Goal: Task Accomplishment & Management: Use online tool/utility

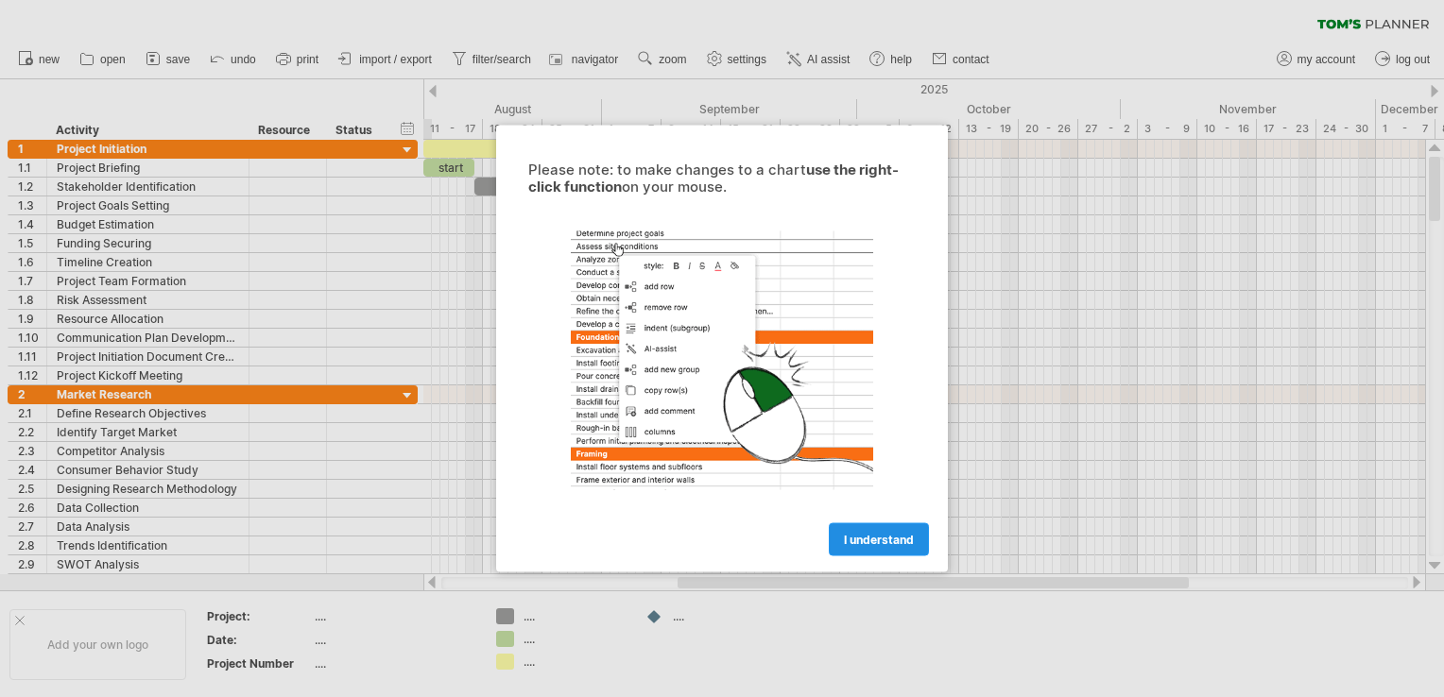
click at [882, 542] on span "I understand" at bounding box center [879, 540] width 70 height 14
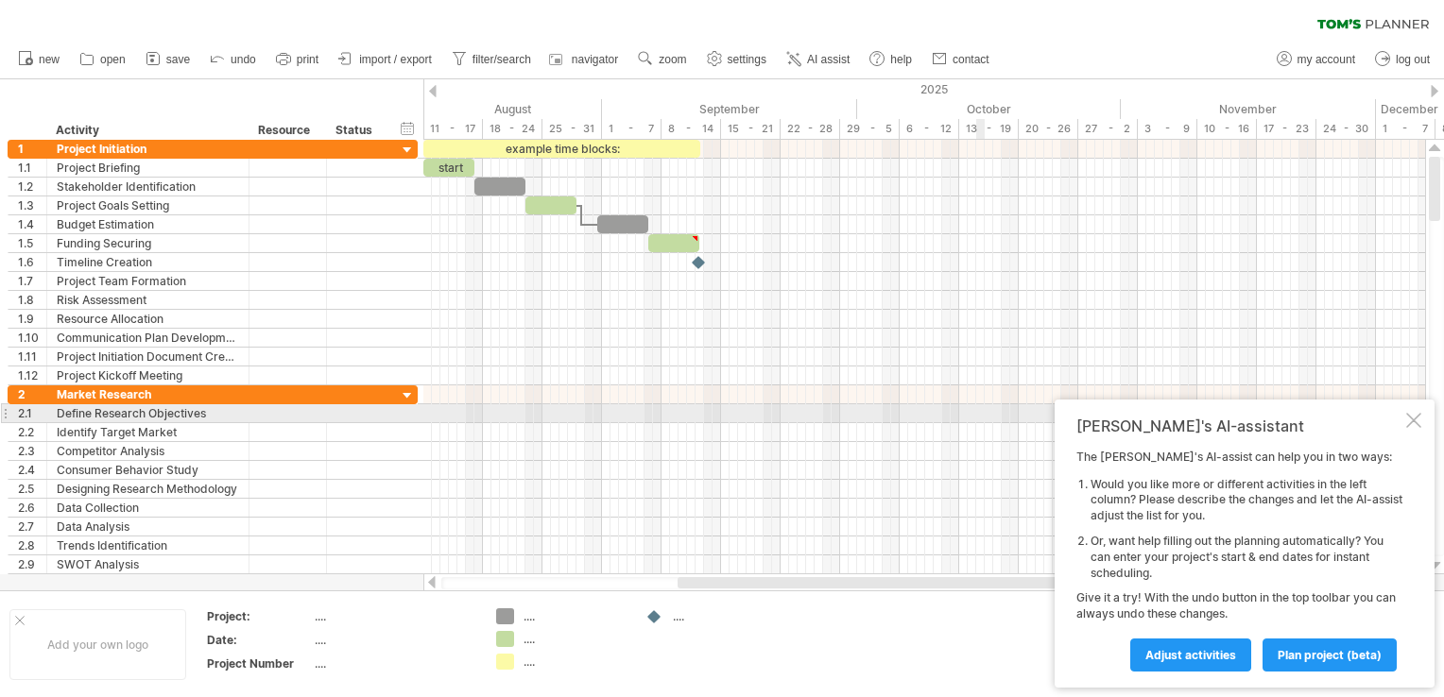
click at [1413, 418] on div at bounding box center [1413, 420] width 15 height 15
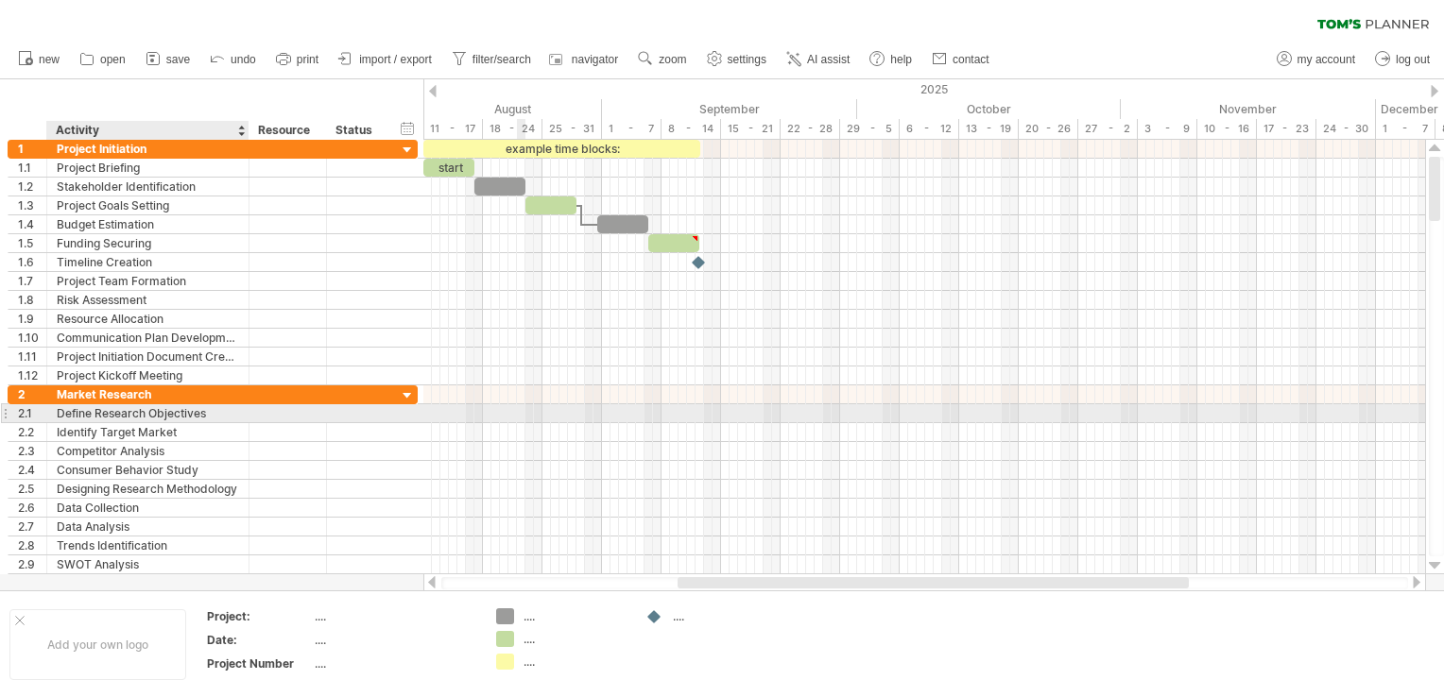
click at [169, 416] on div "Define Research Objectives" at bounding box center [148, 413] width 182 height 18
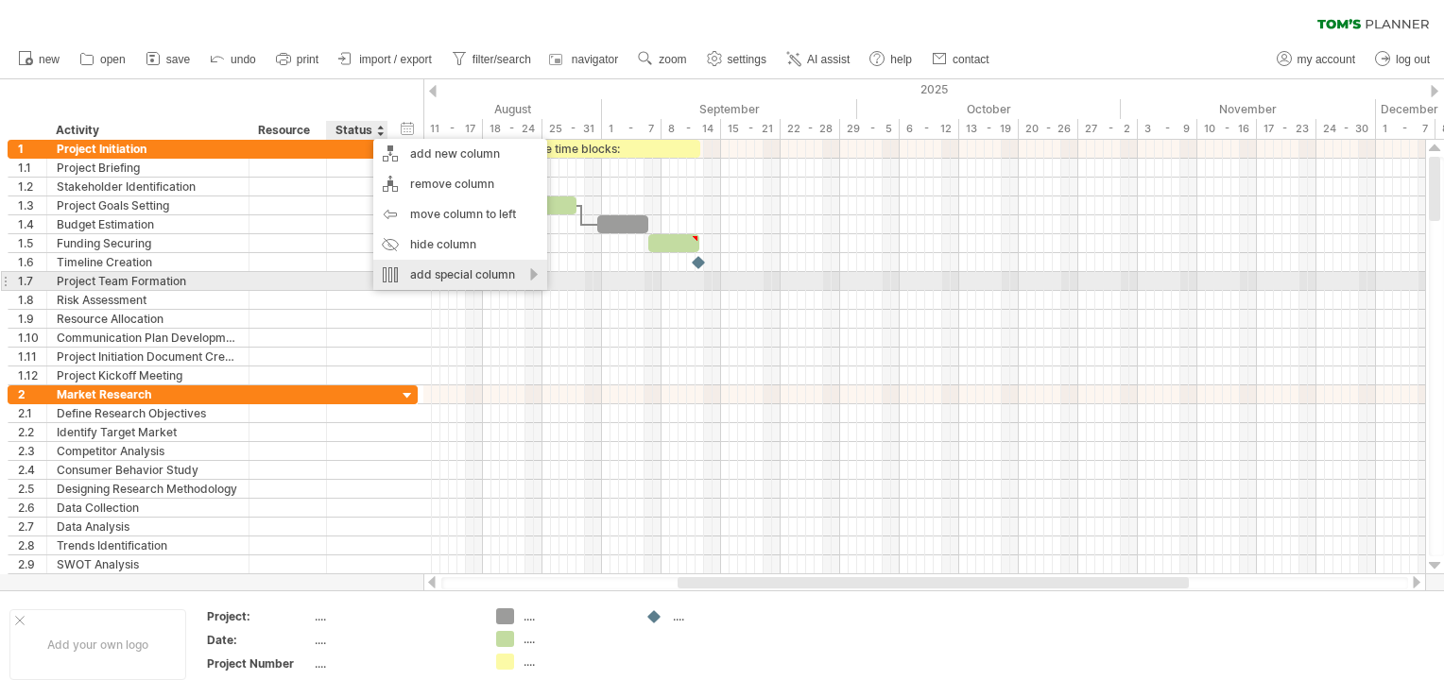
click at [431, 273] on div "add special column" at bounding box center [460, 275] width 174 height 30
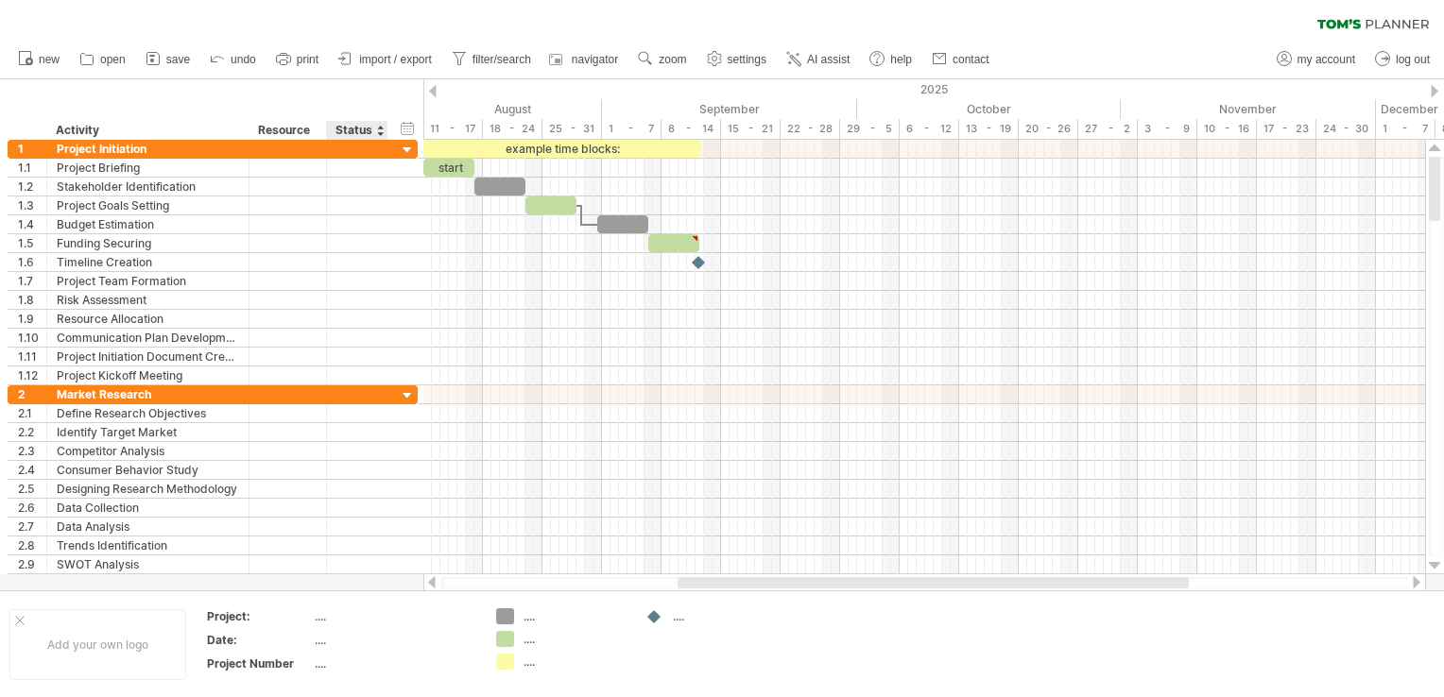
click at [417, 34] on div "clear filter reapply filter" at bounding box center [722, 20] width 1444 height 40
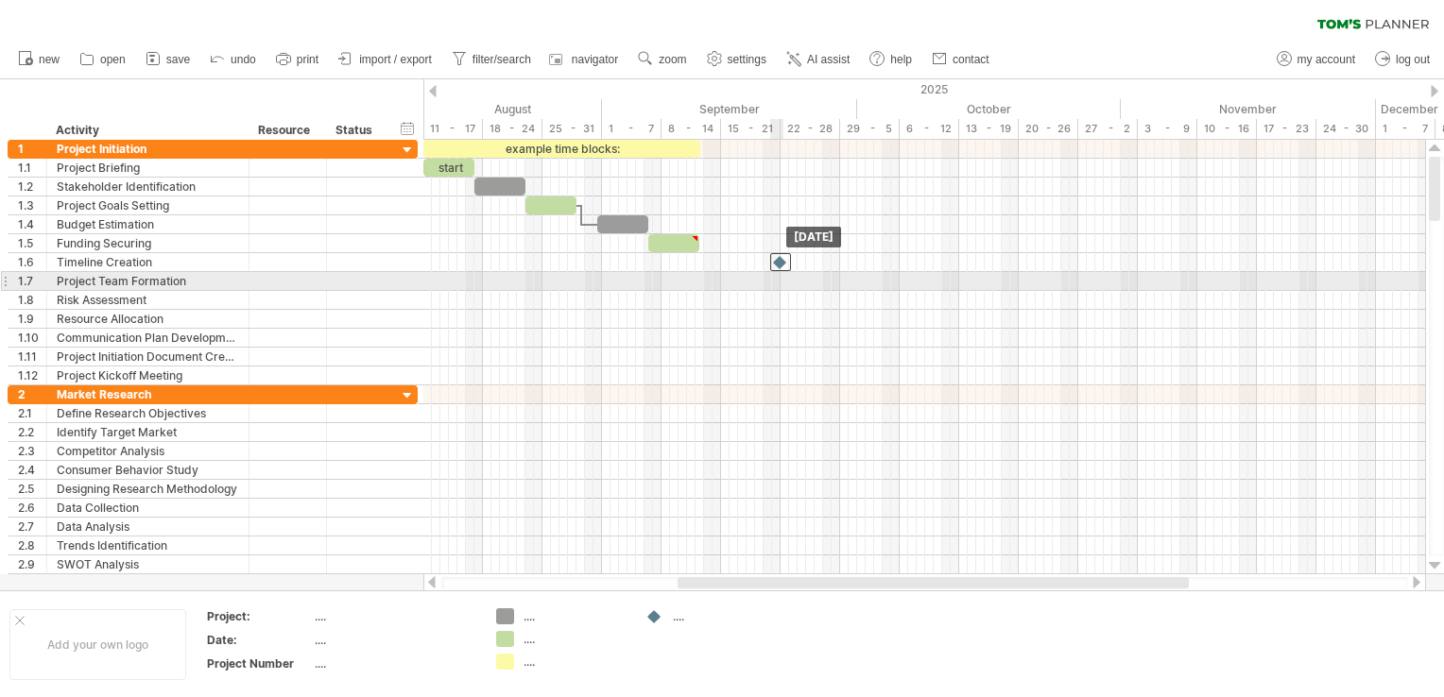
drag, startPoint x: 699, startPoint y: 265, endPoint x: 780, endPoint y: 274, distance: 81.7
click at [780, 274] on div "example time blocks: start [DATE]" at bounding box center [923, 357] width 1001 height 435
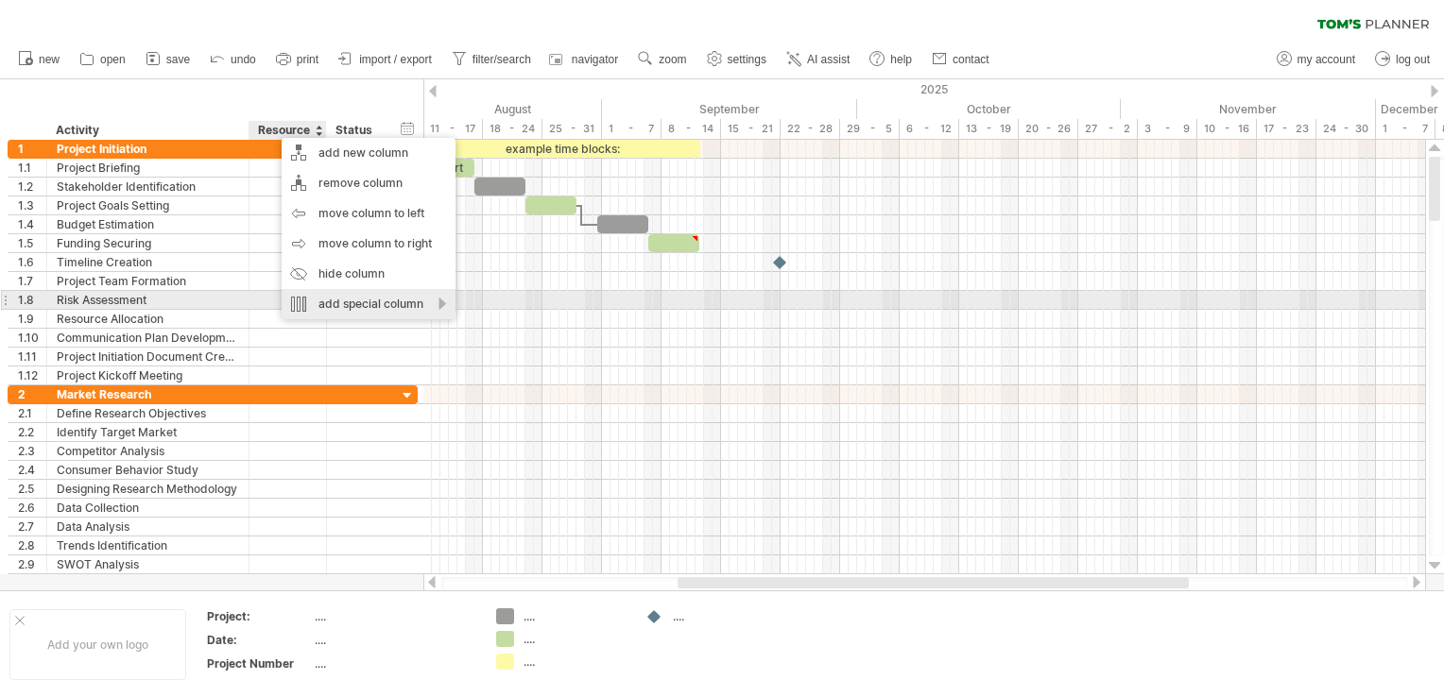
click at [321, 309] on div "add special column" at bounding box center [369, 304] width 174 height 30
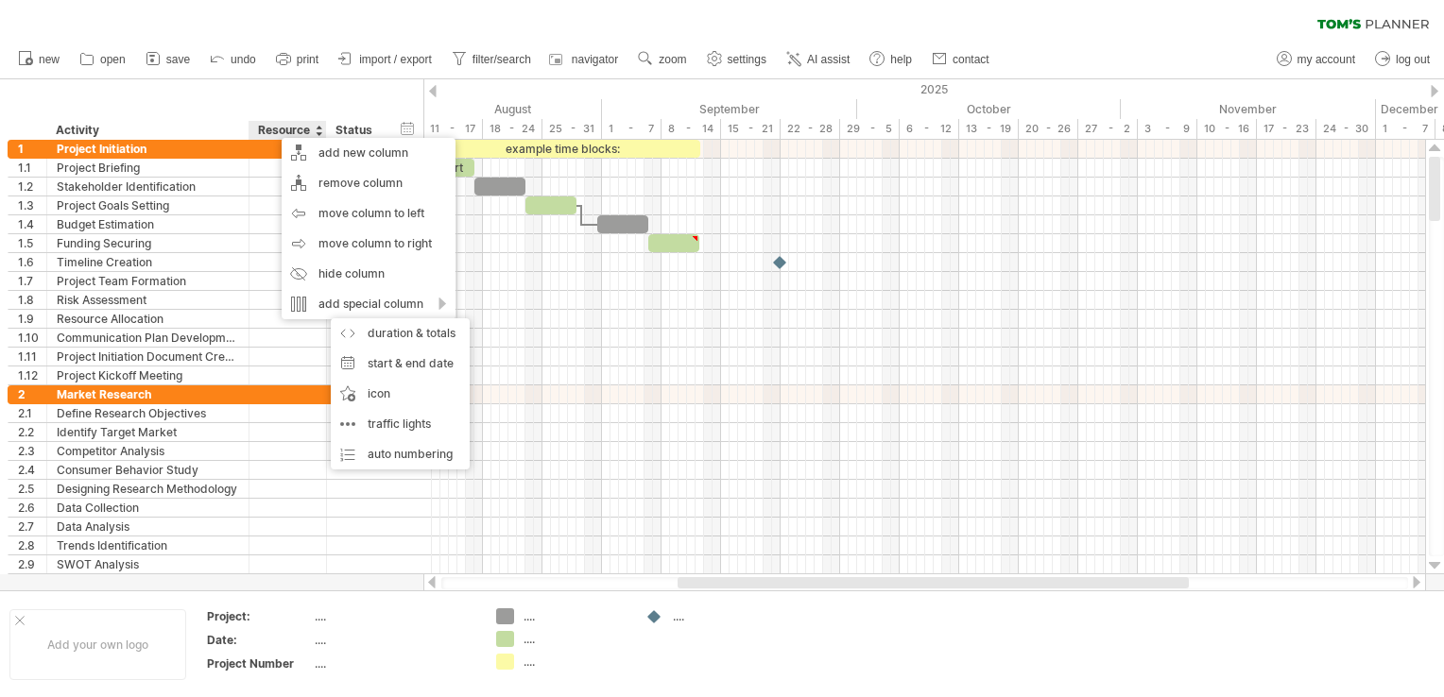
click at [199, 113] on div "hide start/end/duration show start/end/duration ******** Activity ******** Reso…" at bounding box center [211, 109] width 423 height 60
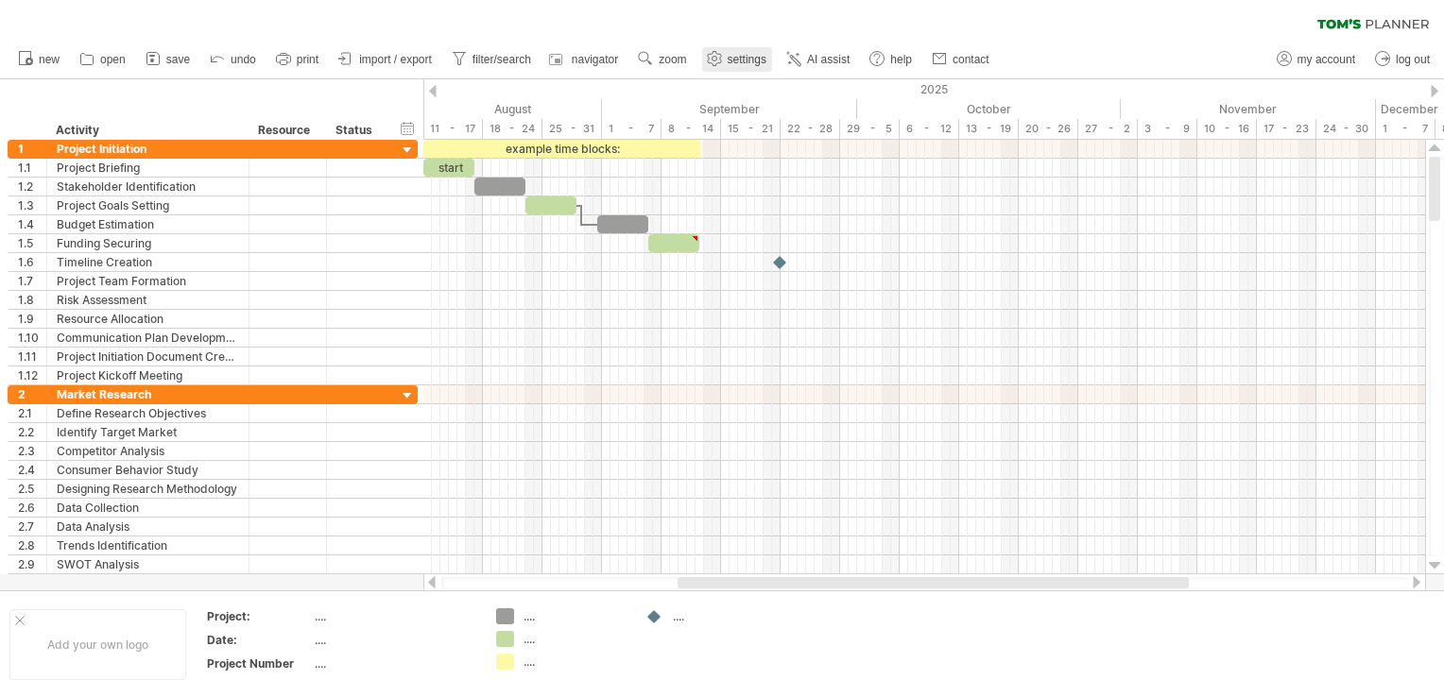
click at [733, 63] on span "settings" at bounding box center [746, 59] width 39 height 13
select select "*"
select select "**"
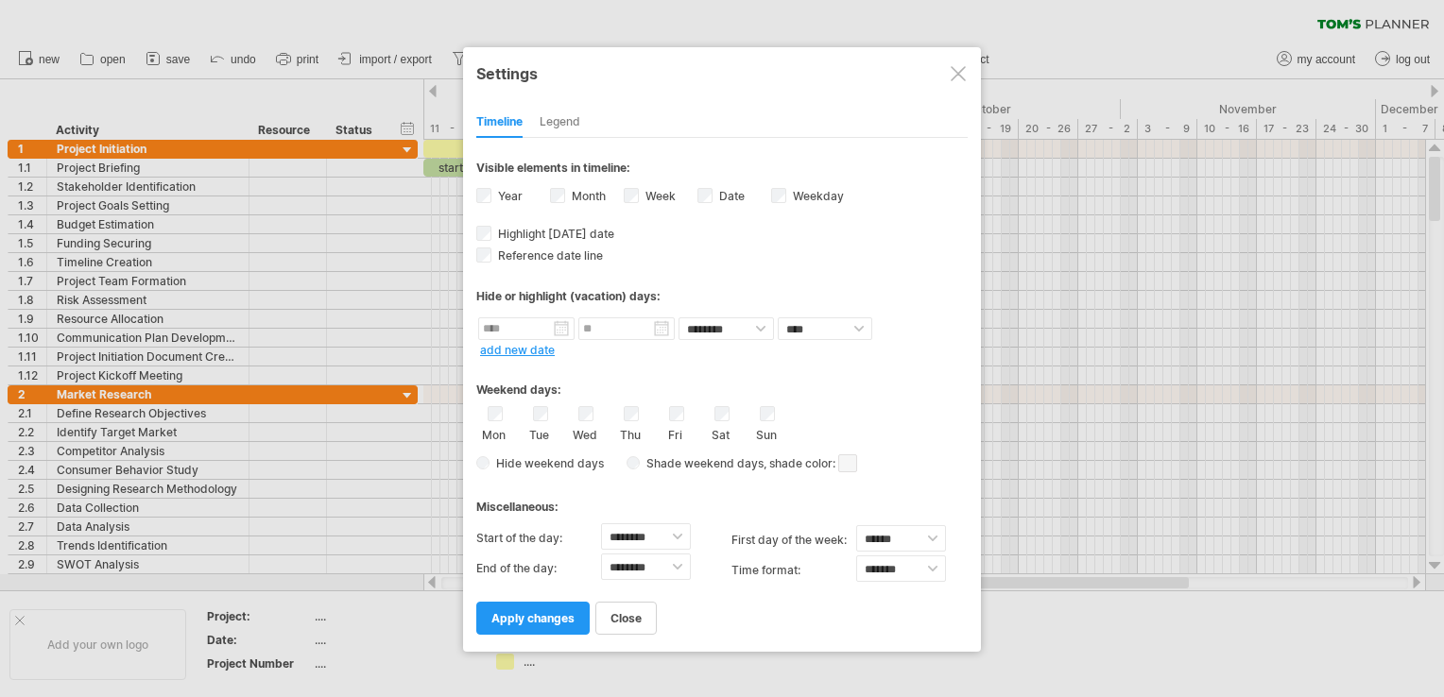
click at [567, 115] on div "Legend" at bounding box center [559, 123] width 41 height 30
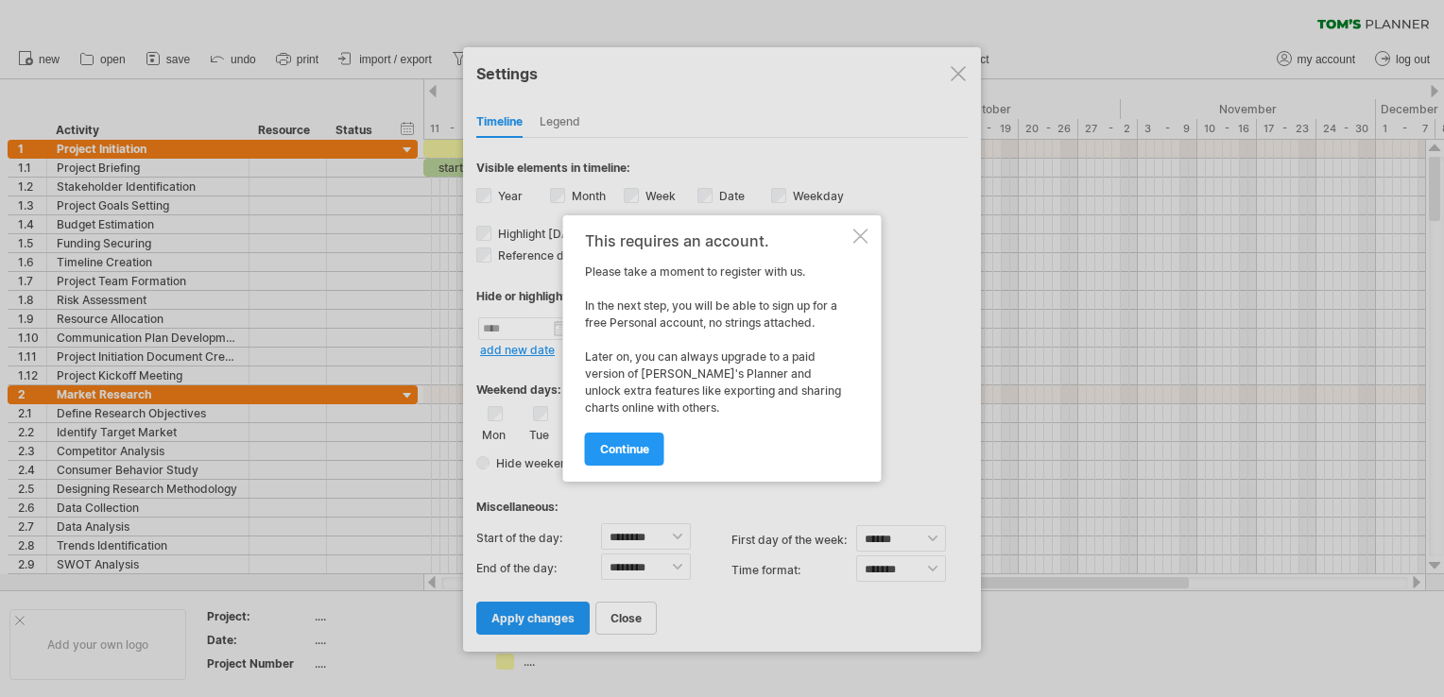
click at [642, 427] on div "continue" at bounding box center [717, 441] width 265 height 48
click at [857, 239] on div at bounding box center [860, 236] width 15 height 15
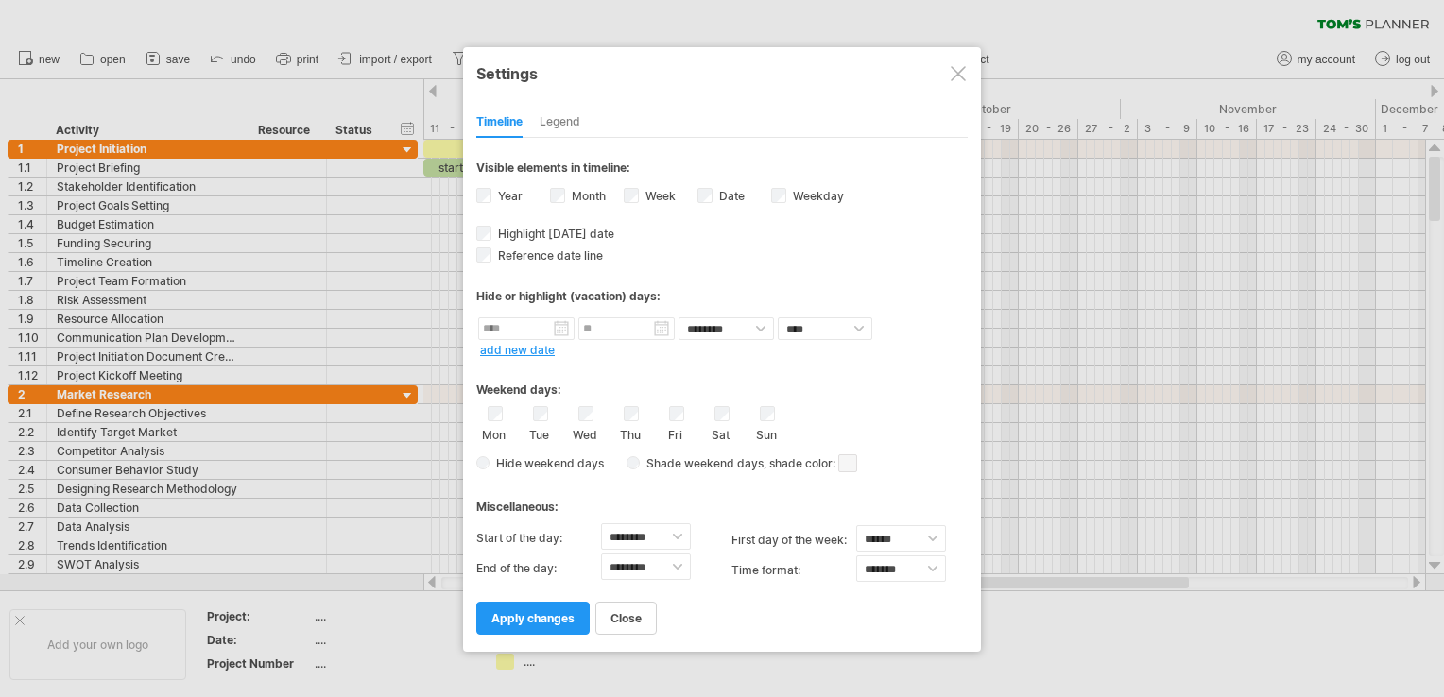
click at [963, 77] on div at bounding box center [957, 73] width 15 height 15
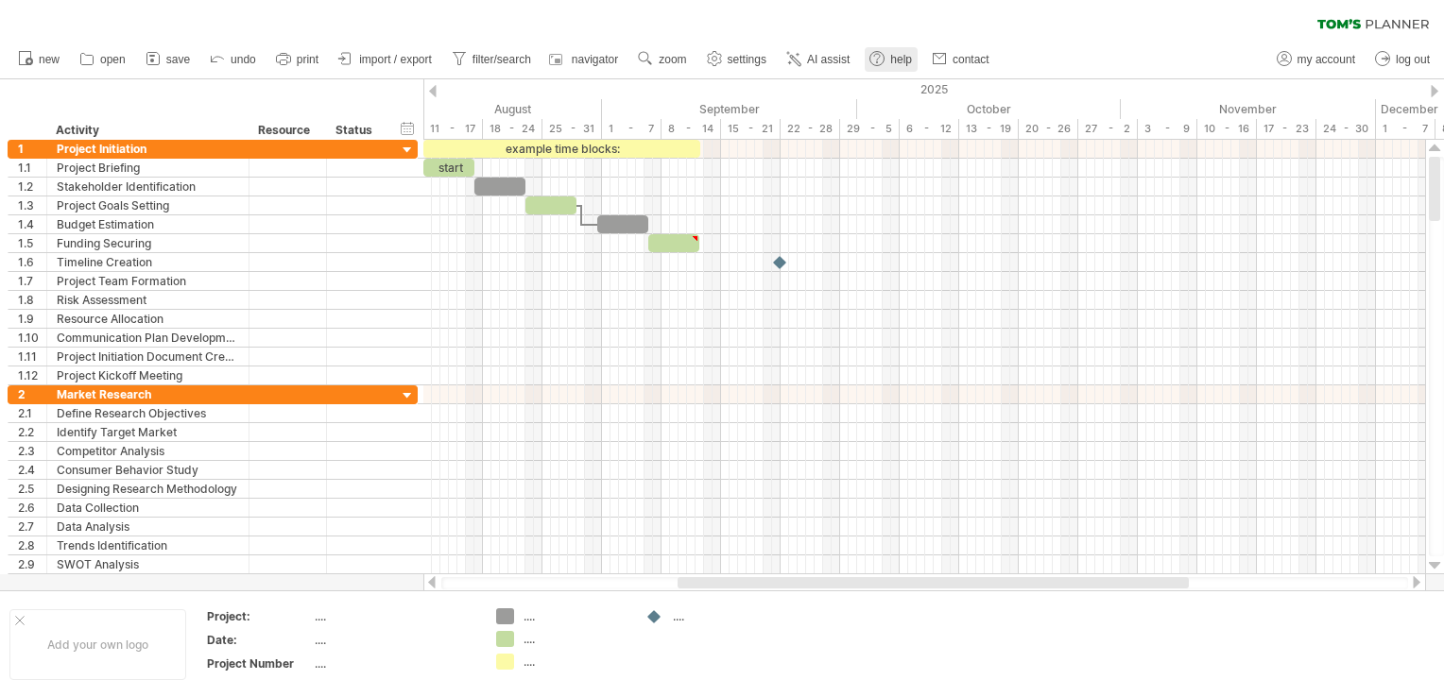
click at [886, 63] on use at bounding box center [876, 58] width 19 height 19
